Goal: Task Accomplishment & Management: Manage account settings

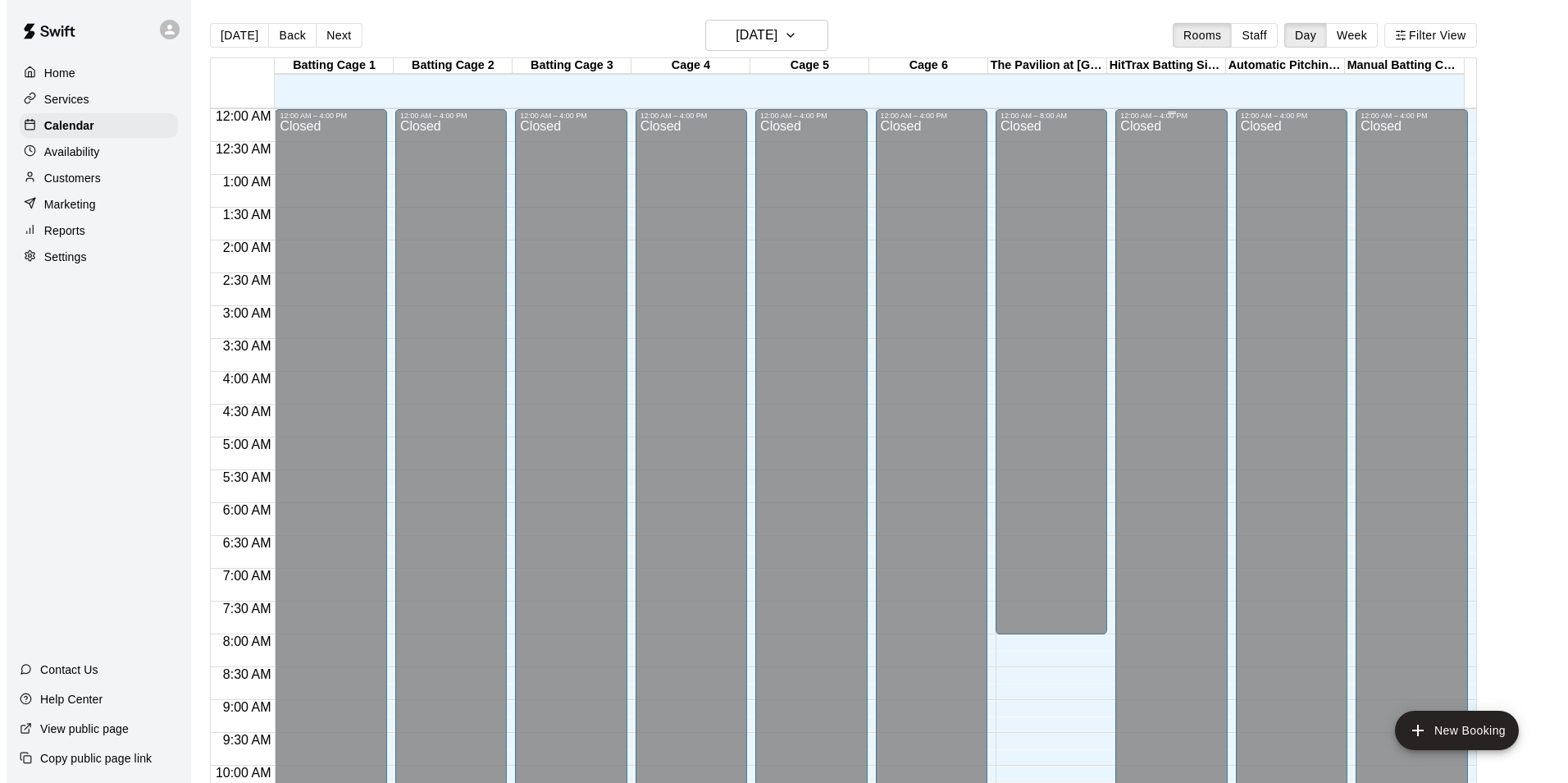
scroll to position [834, 0]
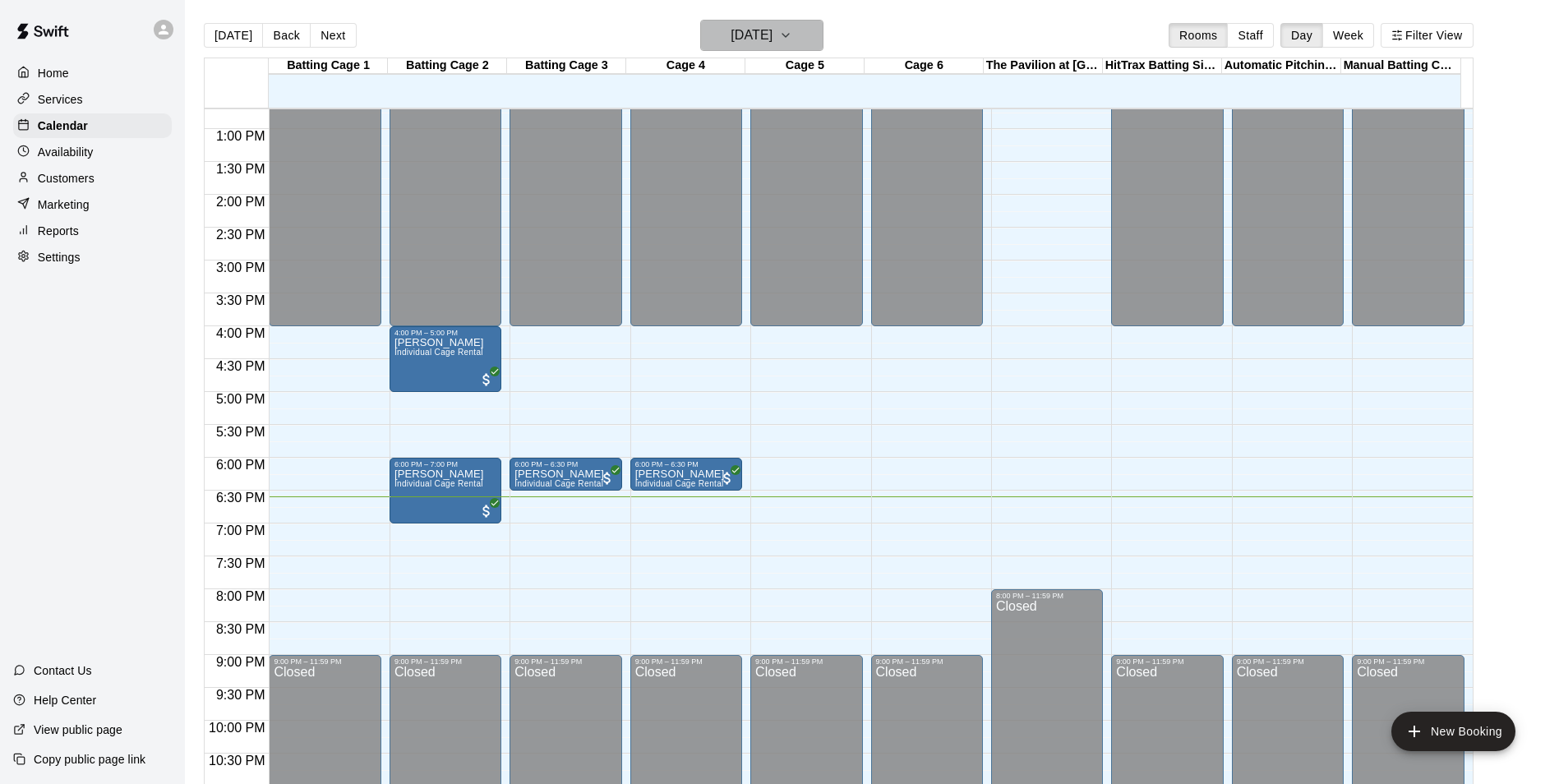
drag, startPoint x: 750, startPoint y: 35, endPoint x: 772, endPoint y: 49, distance: 26.1
click at [772, 49] on button "[DATE]" at bounding box center [762, 35] width 124 height 31
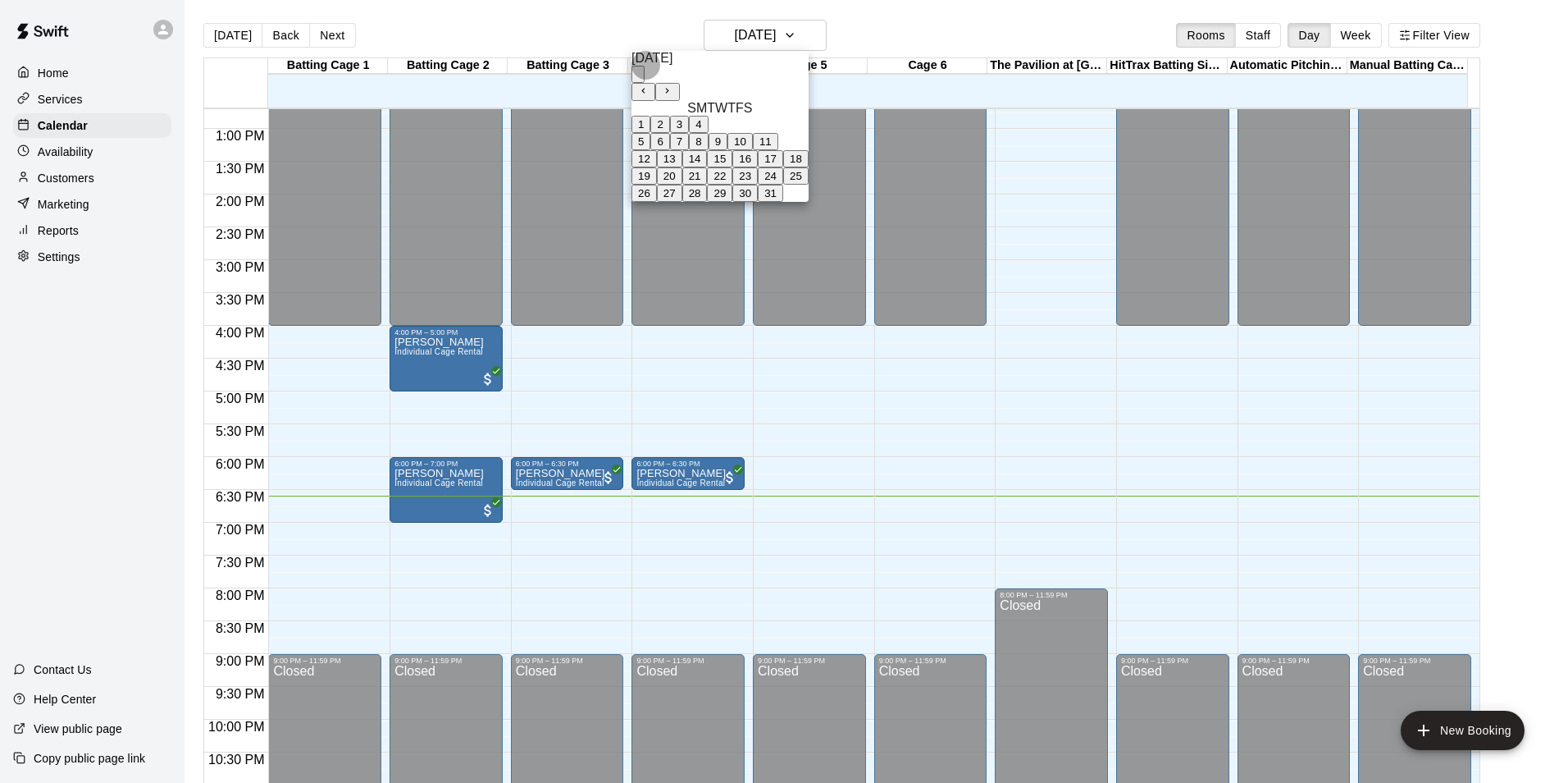
click at [638, 78] on icon "calendar view is open, switch to year view" at bounding box center [638, 78] width 0 height 0
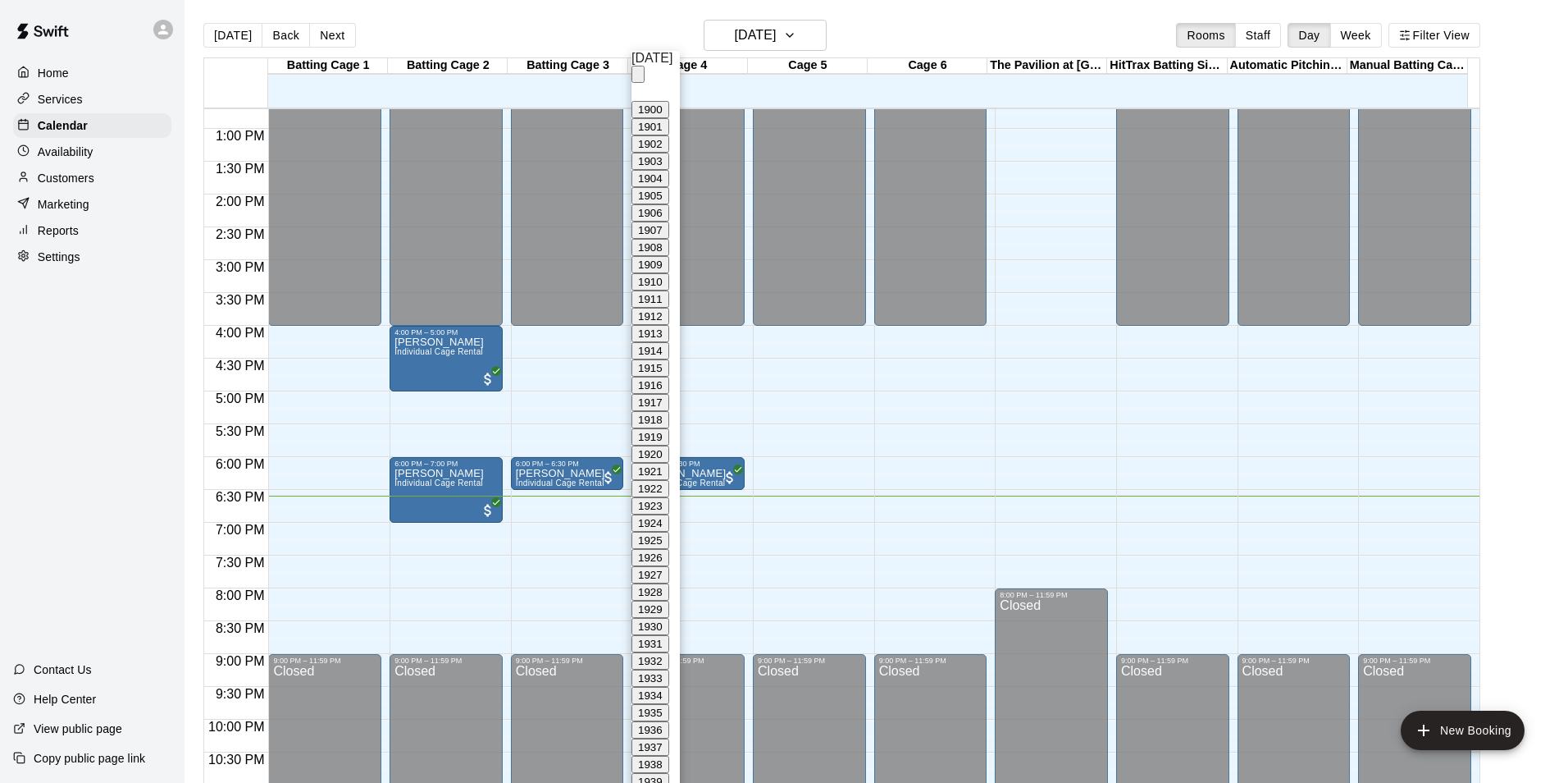
scroll to position [1520, 0]
click at [719, 27] on div at bounding box center [784, 392] width 1568 height 783
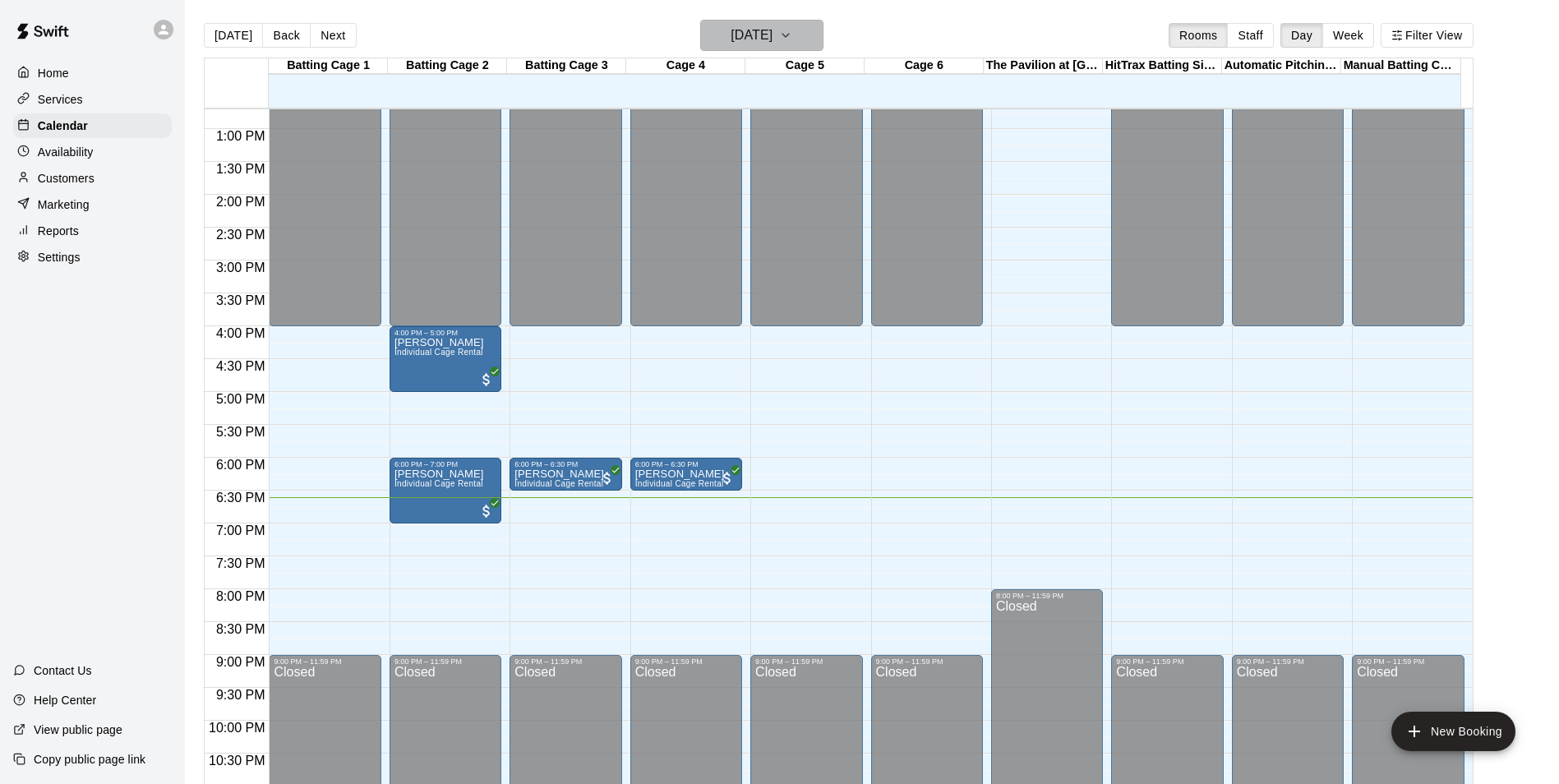
click at [773, 31] on h6 "[DATE]" at bounding box center [751, 34] width 42 height 23
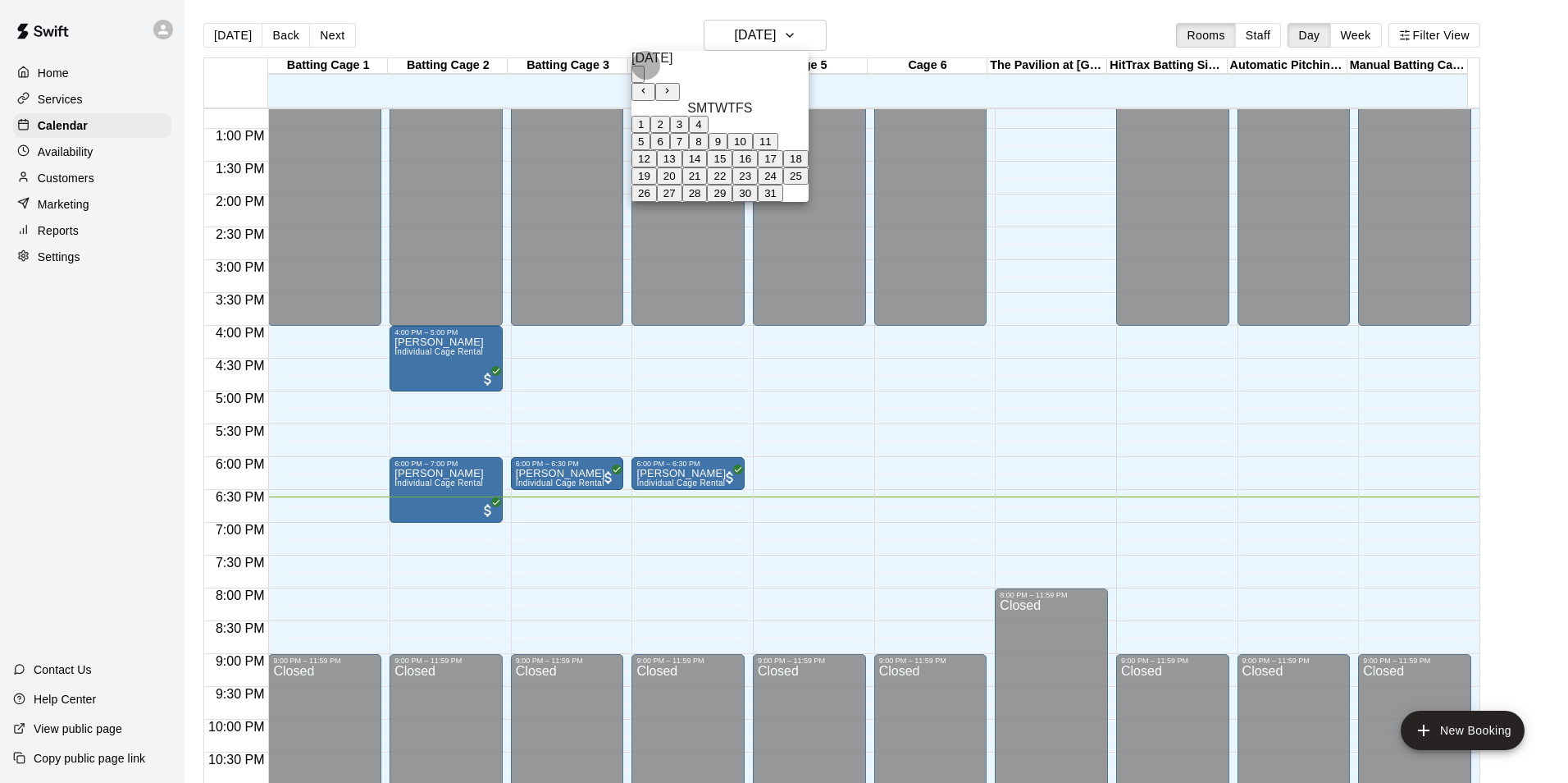
click at [638, 78] on icon "calendar view is open, switch to year view" at bounding box center [638, 78] width 0 height 0
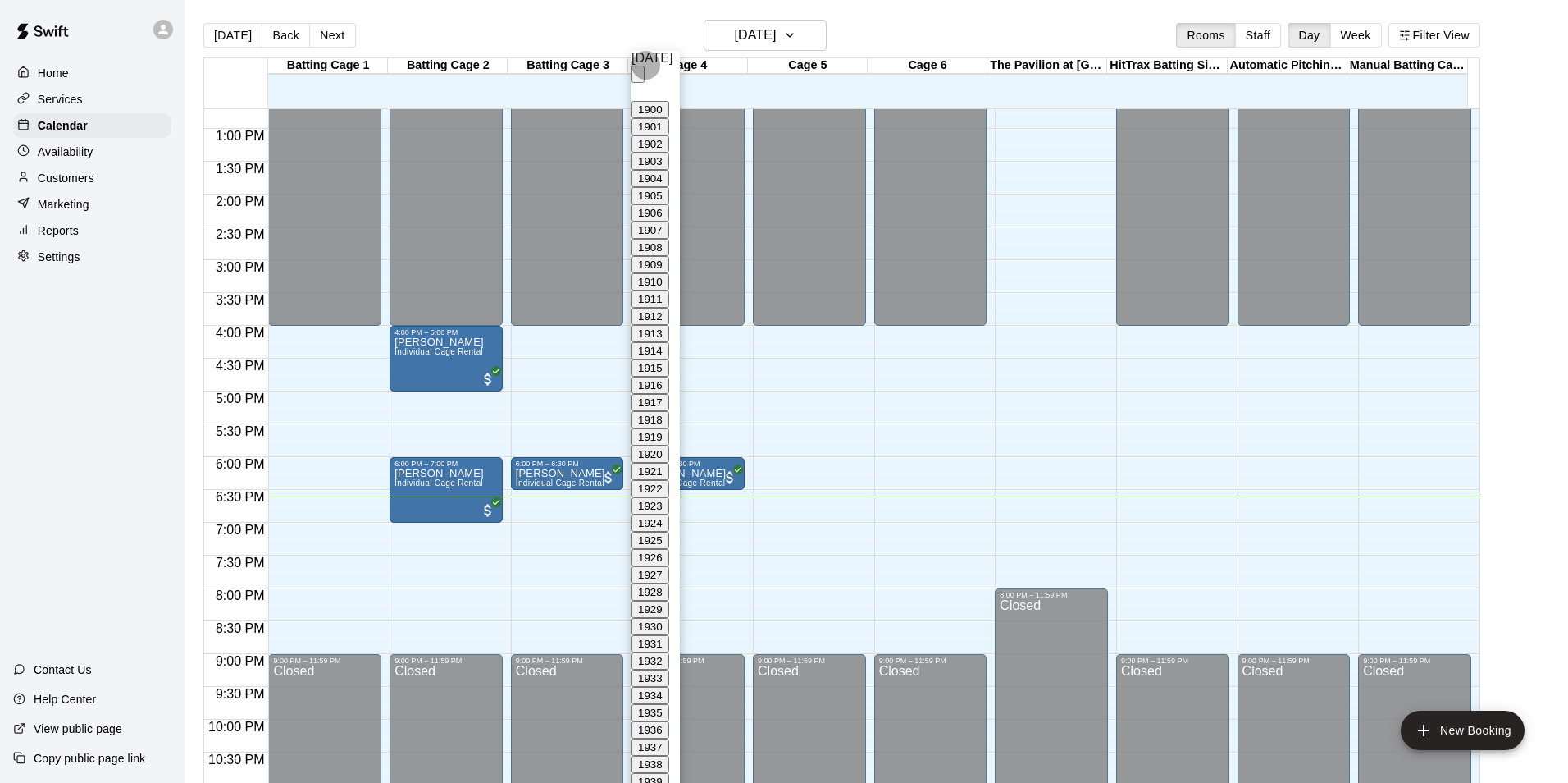
click at [638, 78] on icon "year view is open, switch to calendar view" at bounding box center [638, 78] width 0 height 0
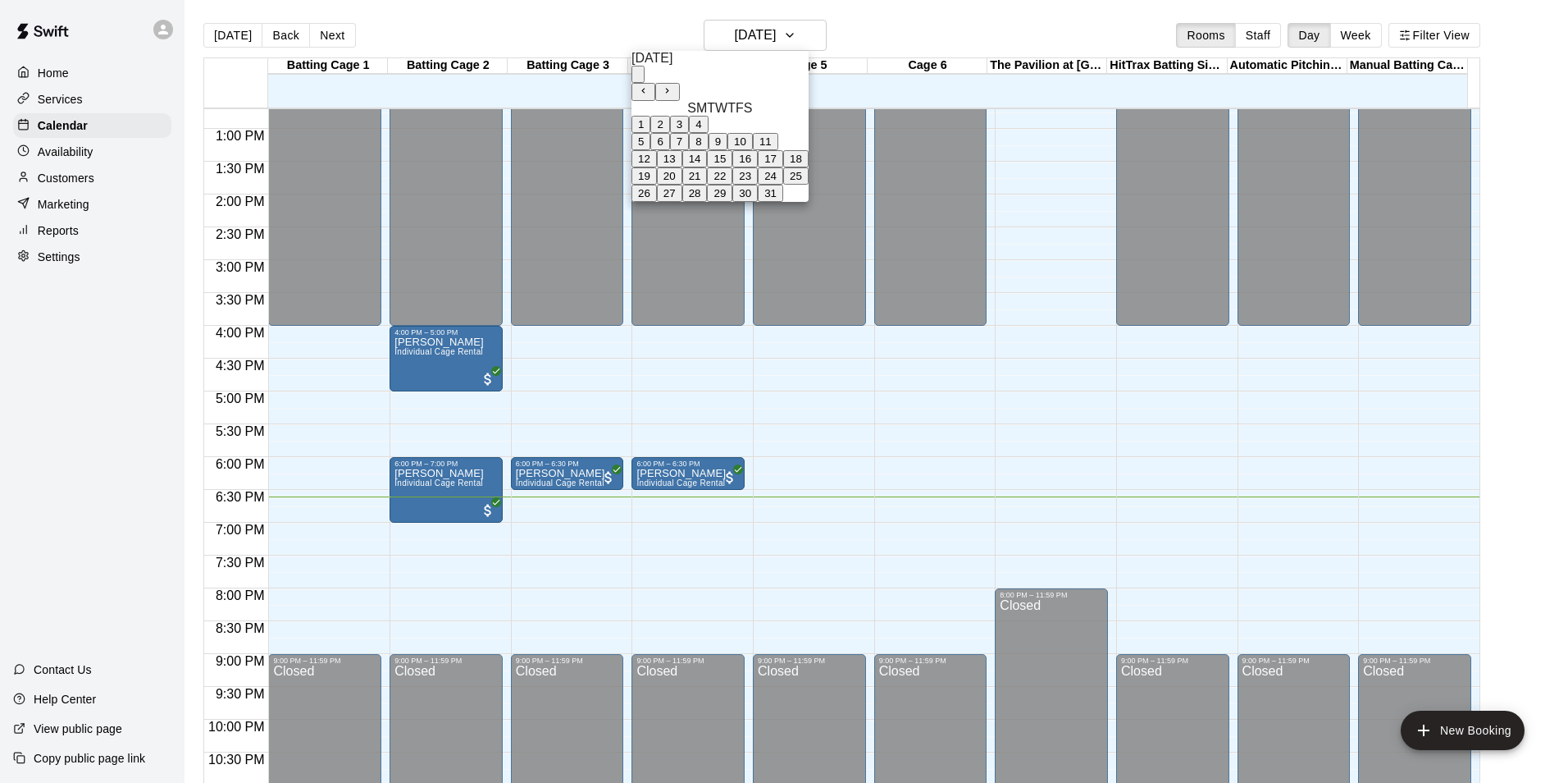
click at [1056, 192] on div at bounding box center [784, 392] width 1568 height 783
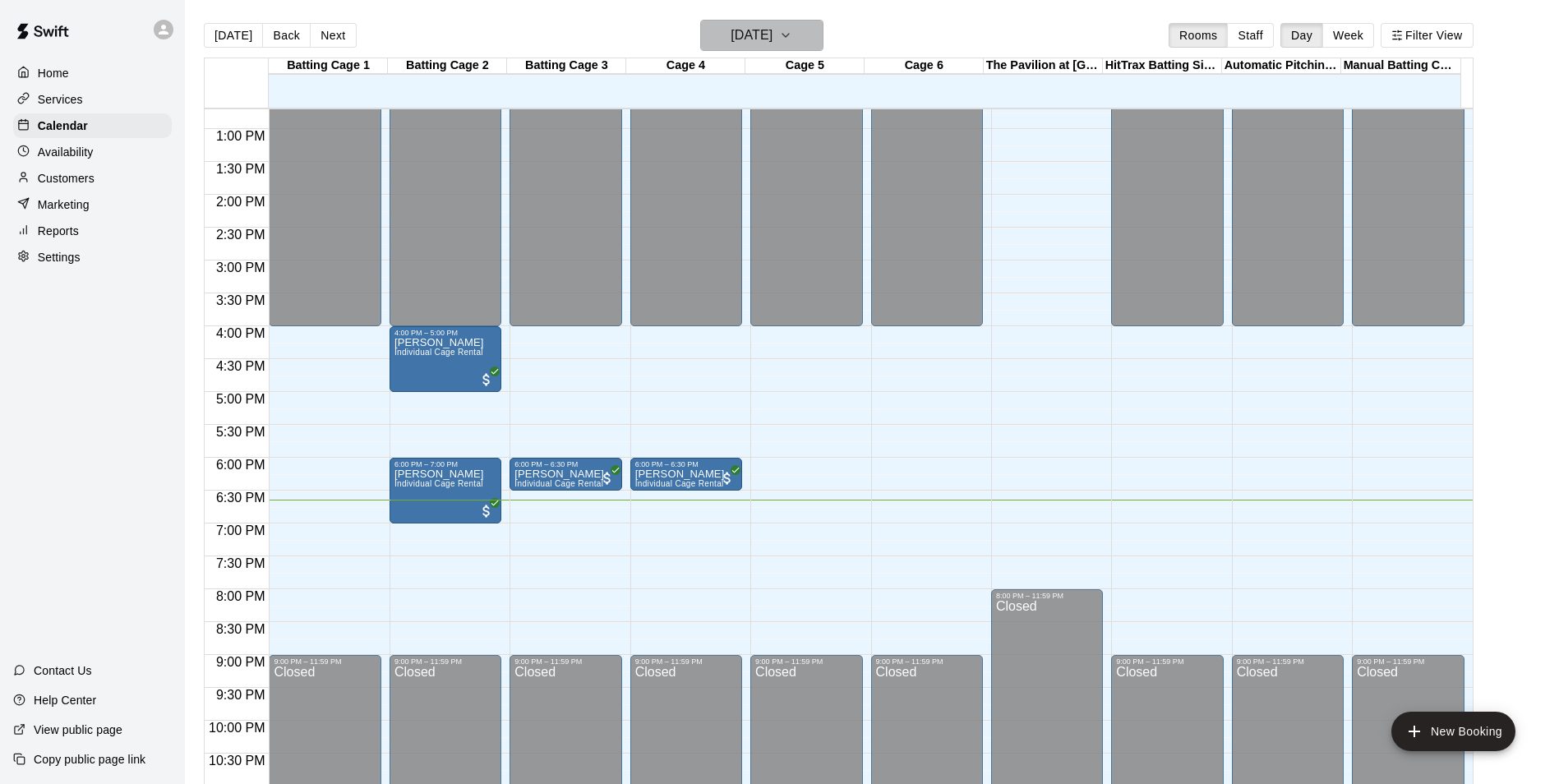
click at [802, 23] on button "[DATE]" at bounding box center [762, 35] width 124 height 31
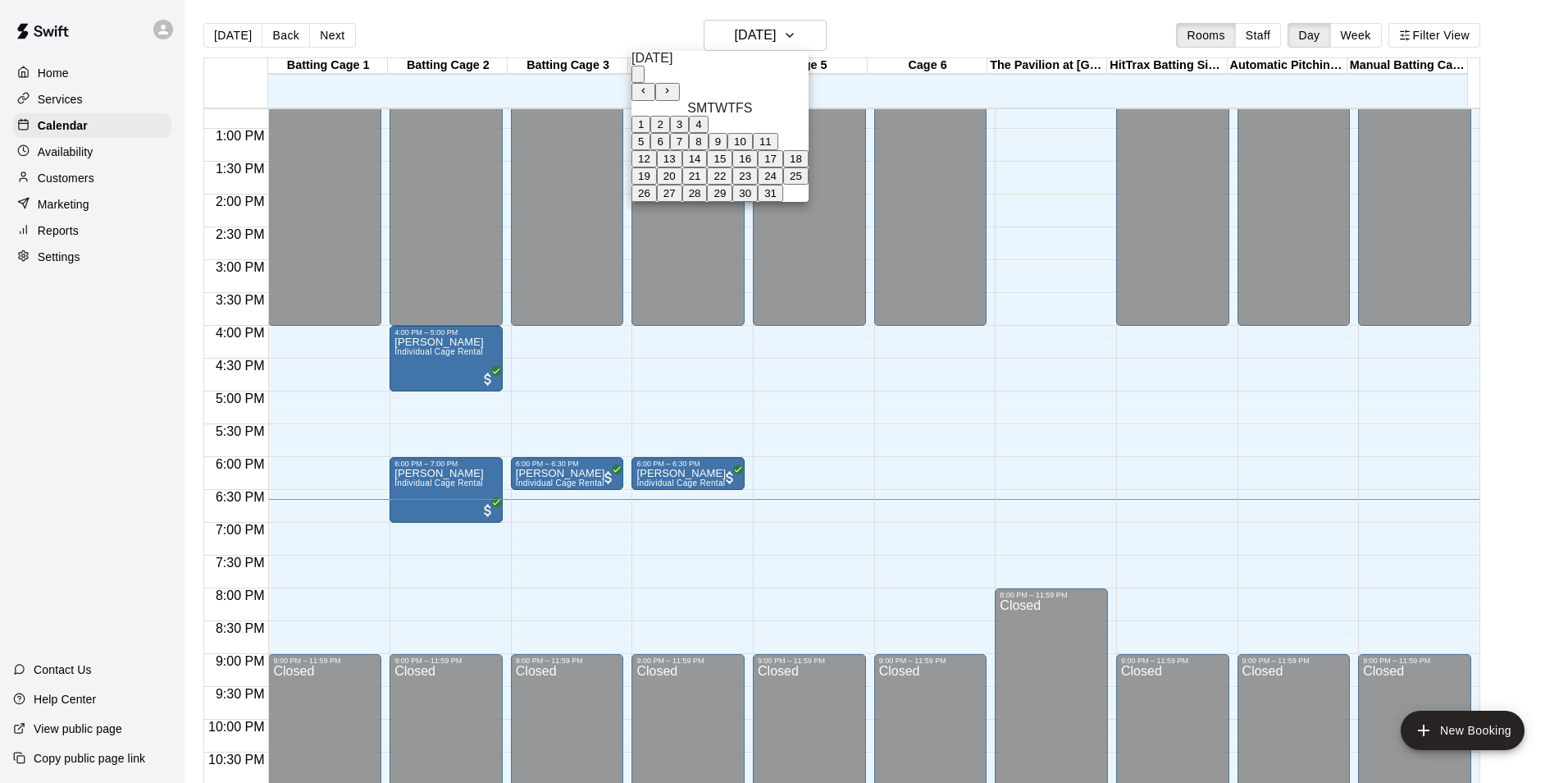
click at [707, 66] on div "[DATE]" at bounding box center [719, 58] width 177 height 15
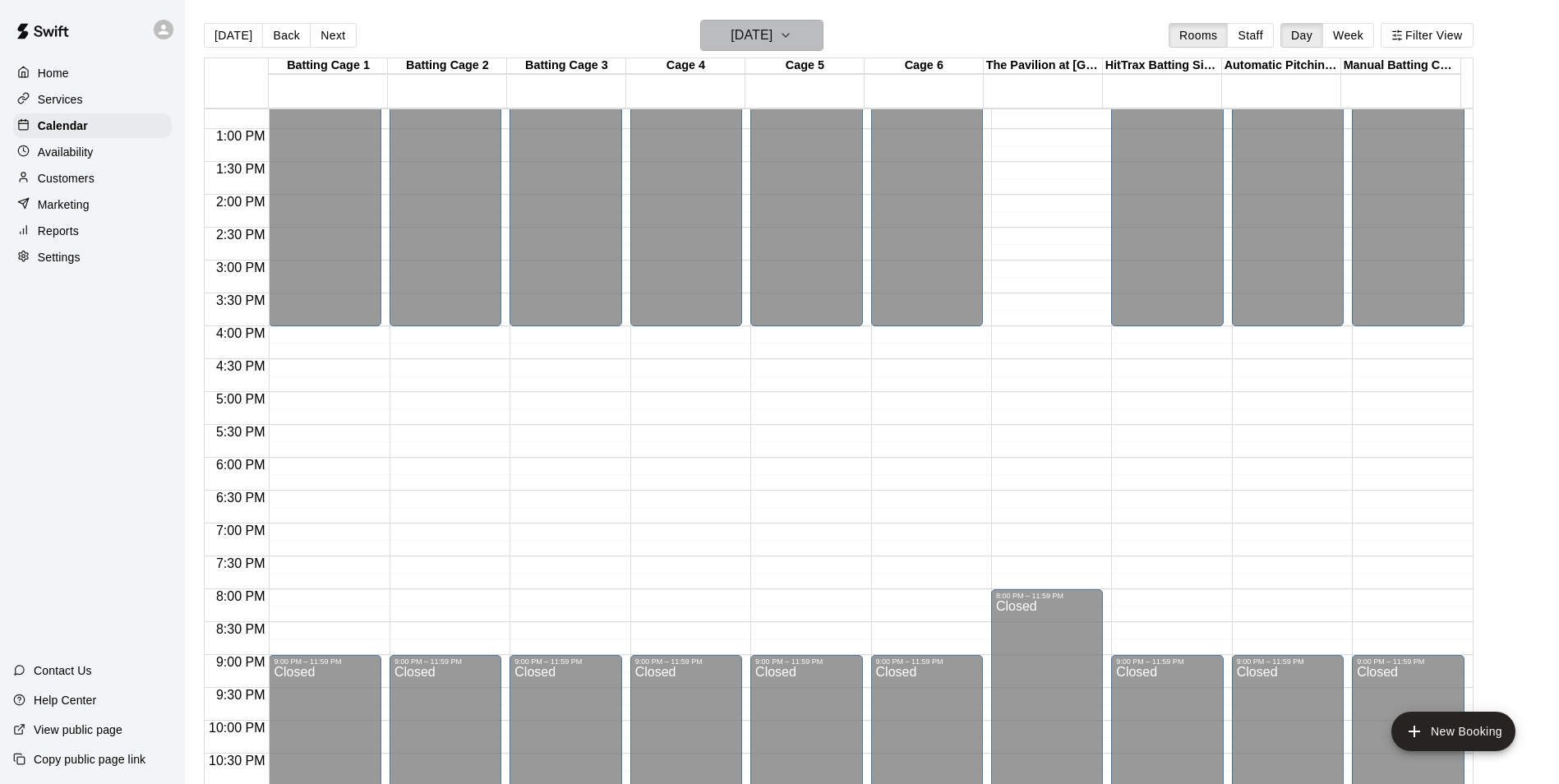
click at [773, 32] on h6 "[DATE]" at bounding box center [751, 34] width 42 height 23
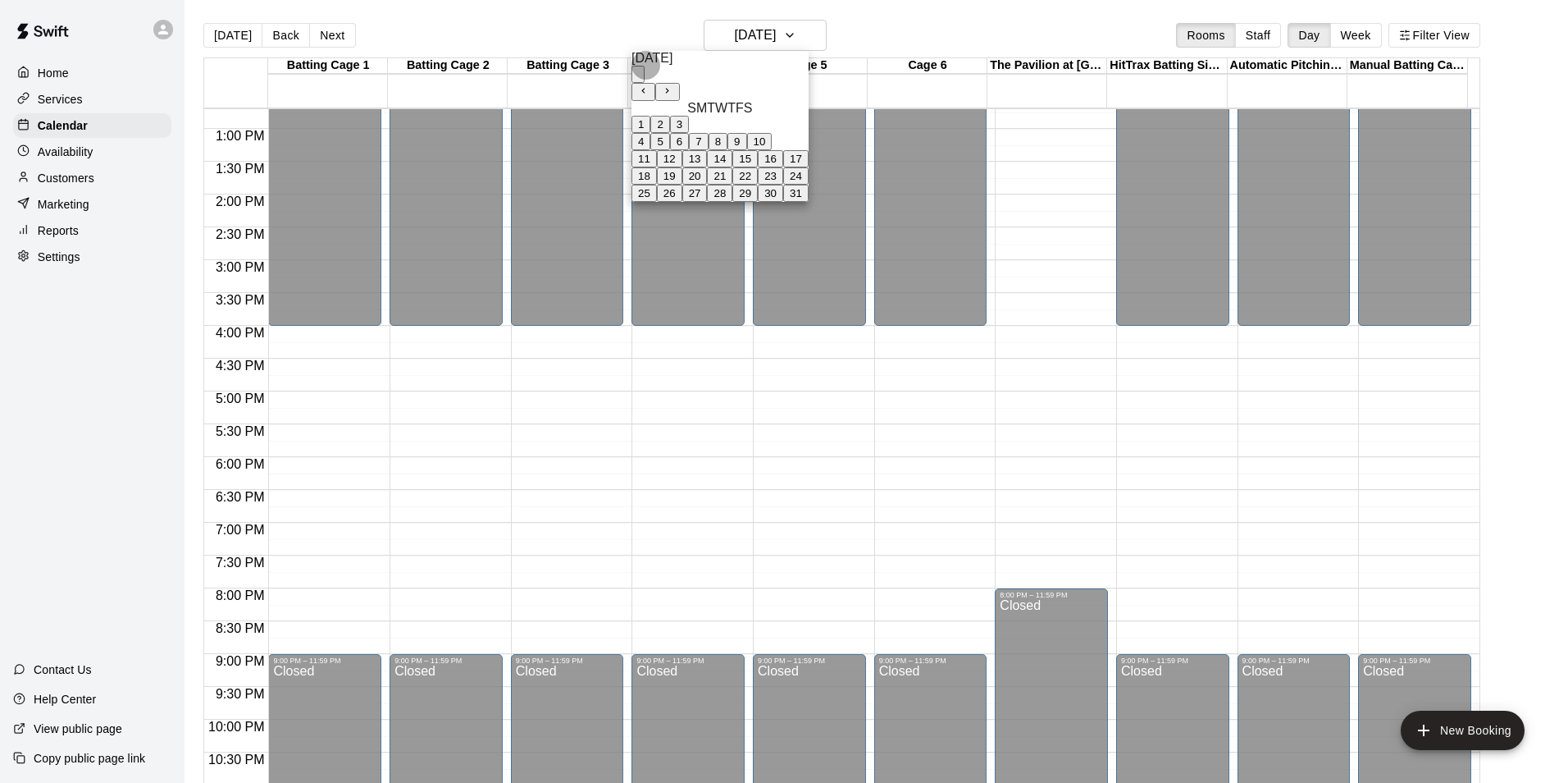
click at [645, 66] on button "calendar view is open, switch to year view" at bounding box center [637, 74] width 13 height 18
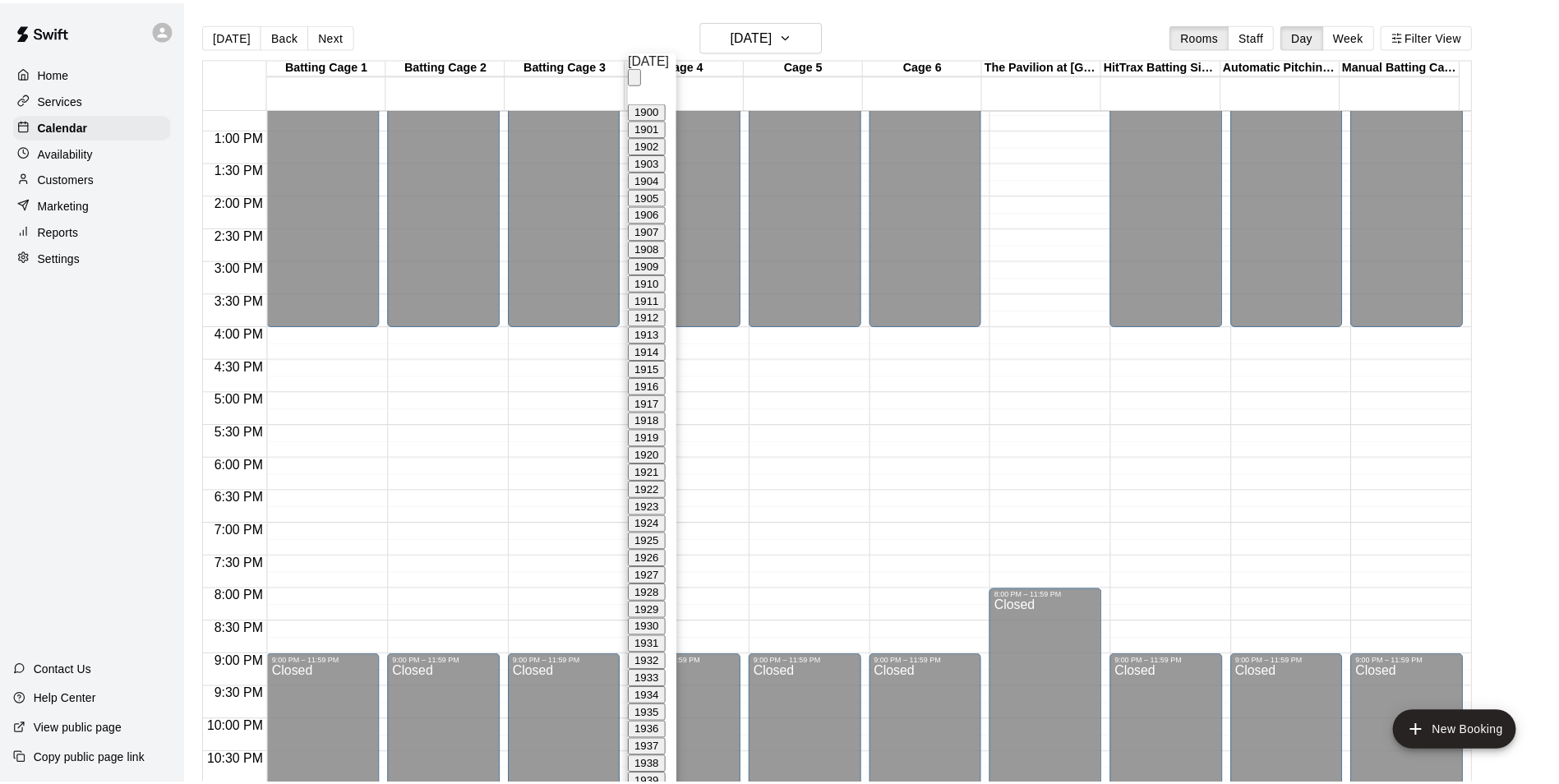
scroll to position [1561, 0]
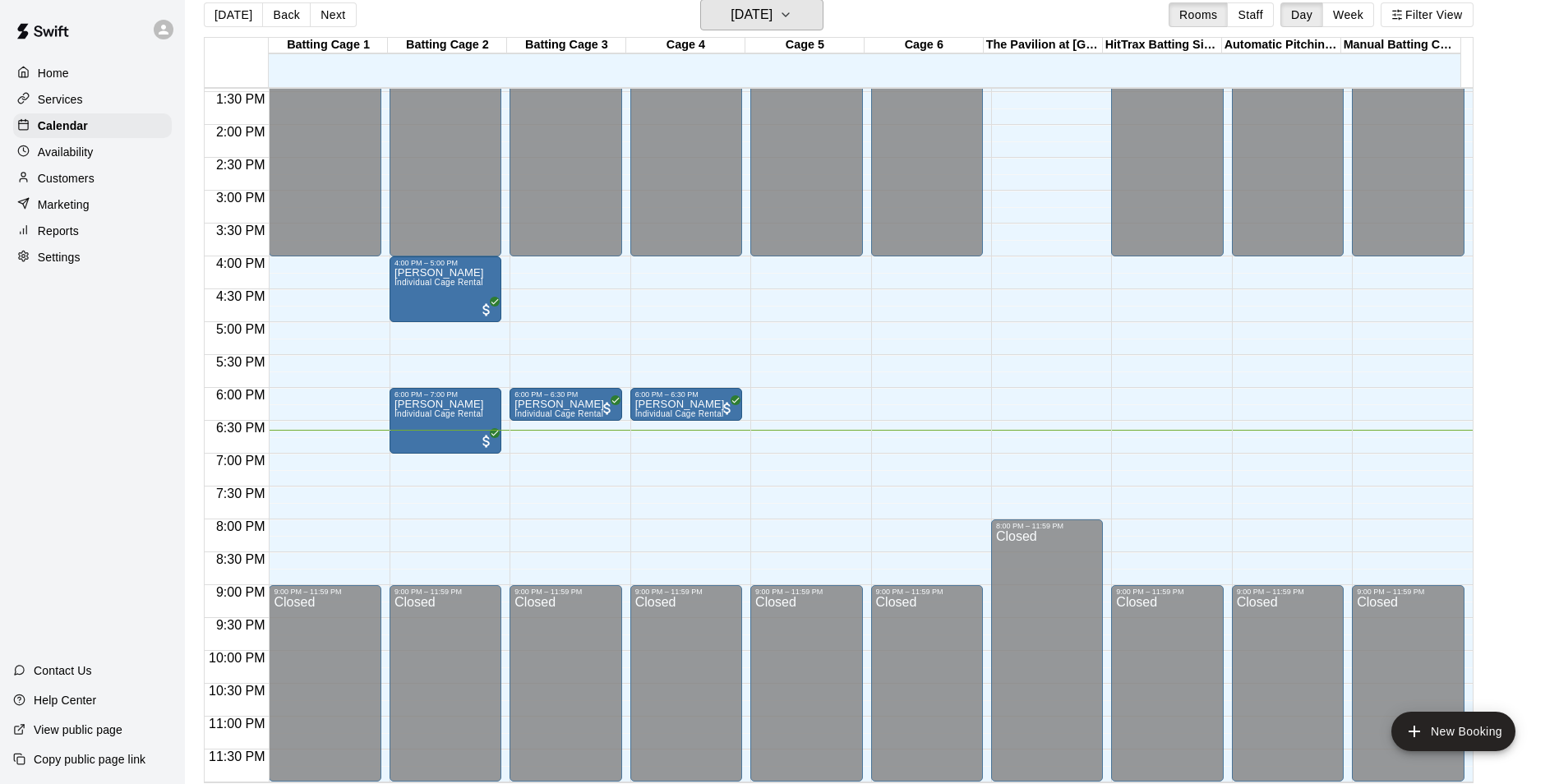
scroll to position [26, 0]
